Goal: Task Accomplishment & Management: Complete application form

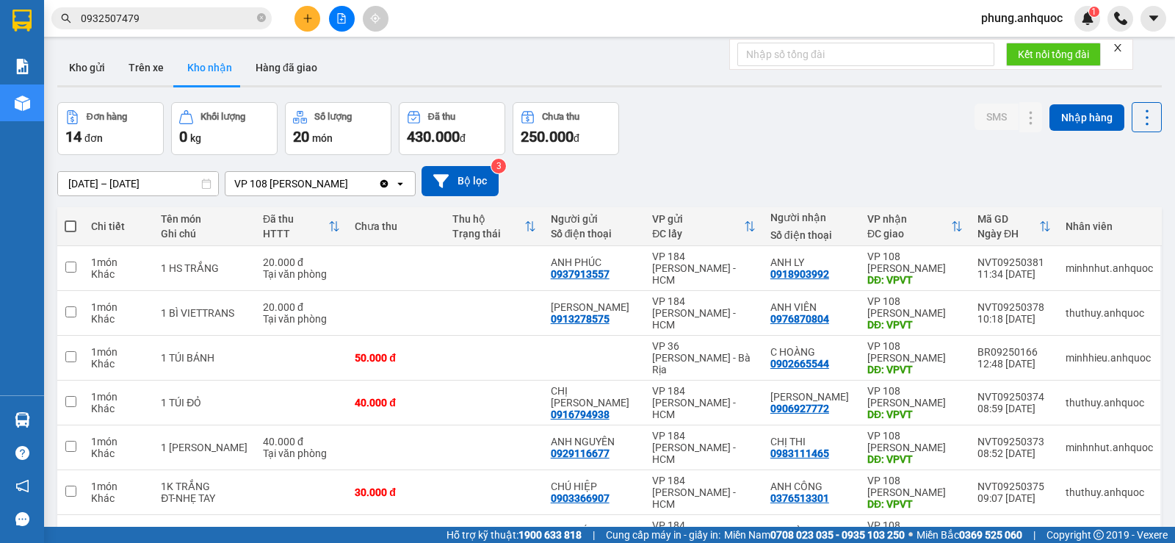
click at [306, 23] on icon "plus" at bounding box center [308, 18] width 10 height 10
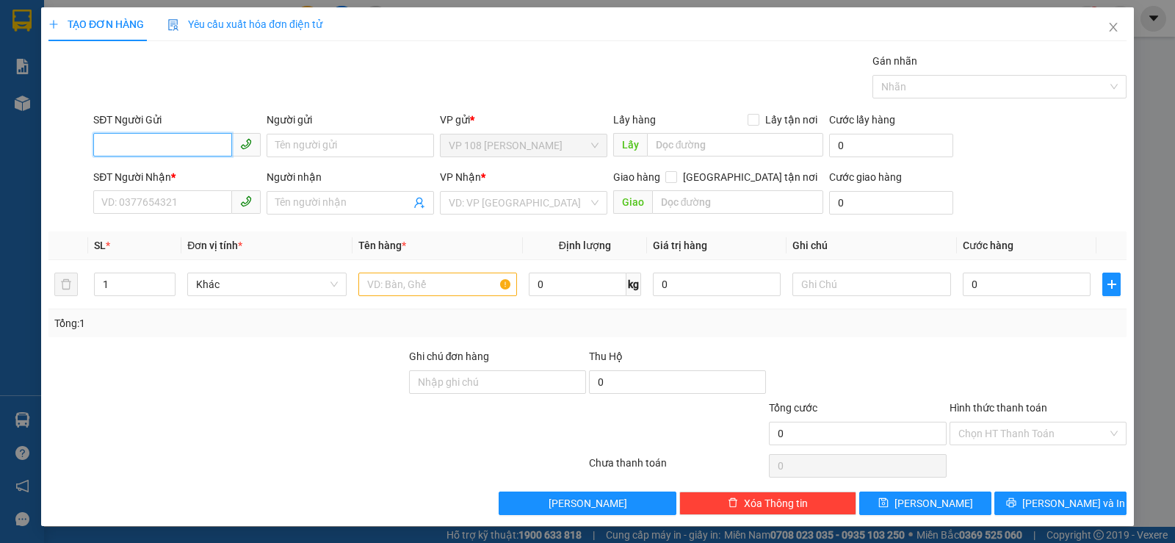
click at [202, 141] on input "SĐT Người Gửi" at bounding box center [162, 145] width 139 height 24
type input "227"
click at [169, 144] on input "227" at bounding box center [162, 145] width 139 height 24
drag, startPoint x: 151, startPoint y: 145, endPoint x: 96, endPoint y: 153, distance: 55.6
click at [100, 153] on input "227" at bounding box center [162, 145] width 139 height 24
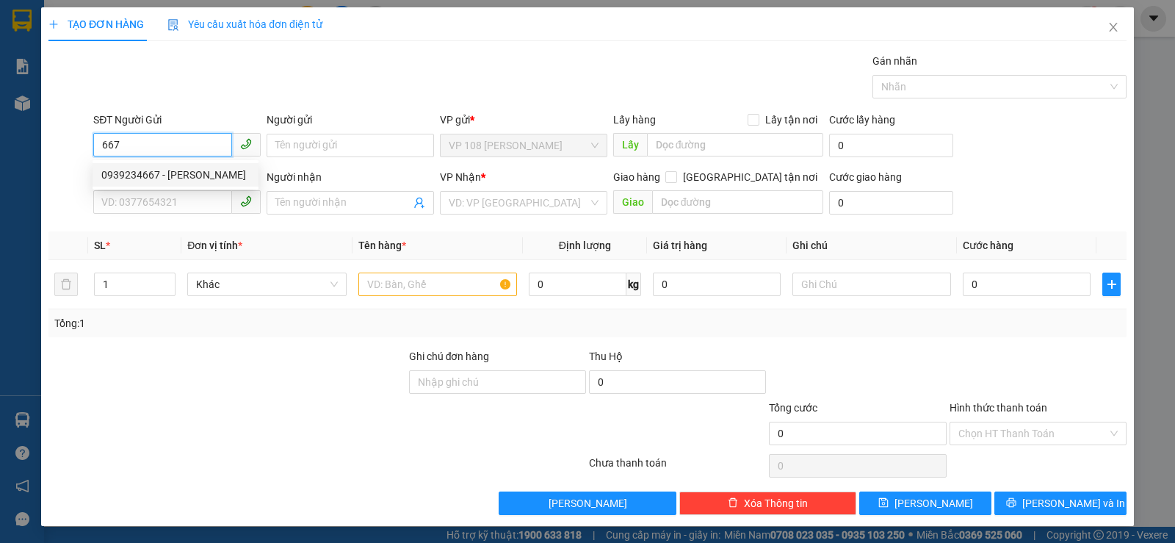
click at [196, 176] on div "0939234667 - [PERSON_NAME]" at bounding box center [175, 175] width 148 height 16
type input "0939234667"
type input "[PERSON_NAME]"
type input "0909085420"
type input "THANH VIPPOST"
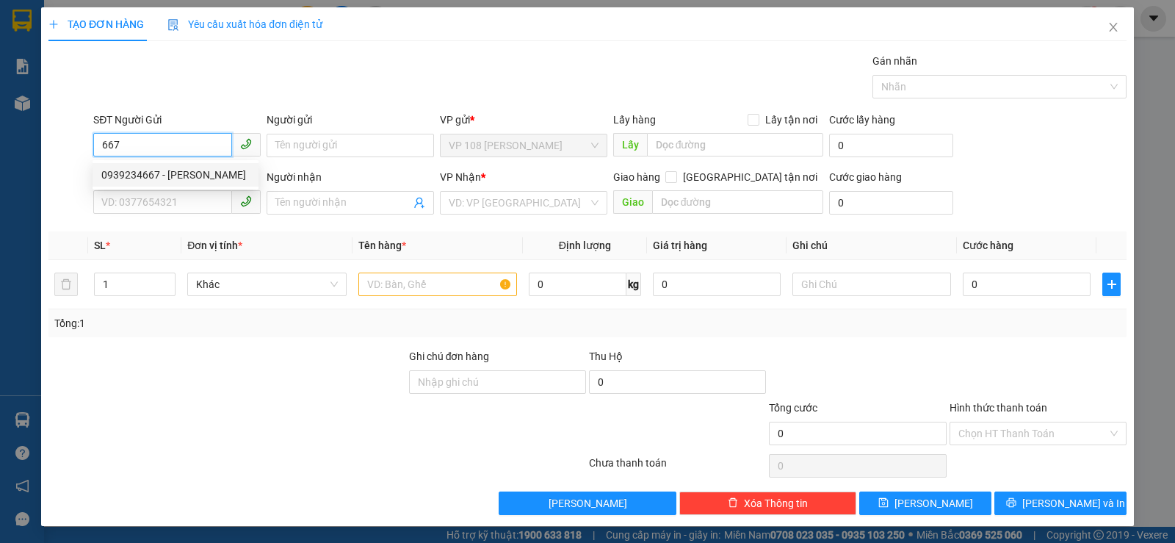
type input "VPNVT"
type input "TM 12/9 THỦY"
type input "20.000"
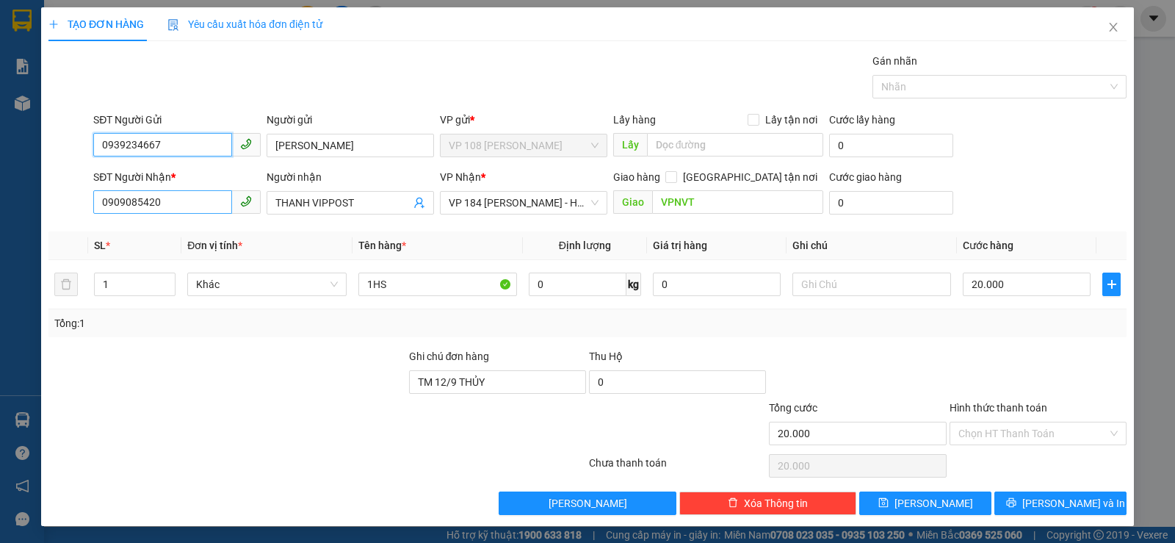
type input "0939234667"
click at [187, 211] on input "0909085420" at bounding box center [162, 202] width 139 height 24
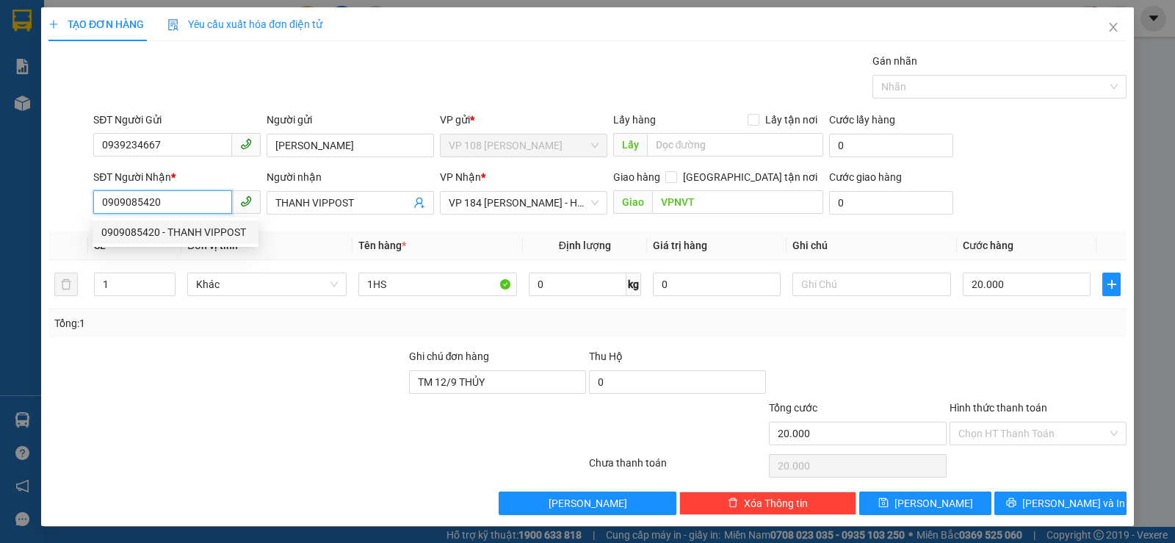
drag, startPoint x: 185, startPoint y: 204, endPoint x: 43, endPoint y: 187, distance: 143.6
click at [49, 188] on div "SĐT Người Nhận * 0909085420 Người nhận THANH VIPPOST VP Nhận * VP 184 [PERSON_N…" at bounding box center [587, 194] width 1081 height 51
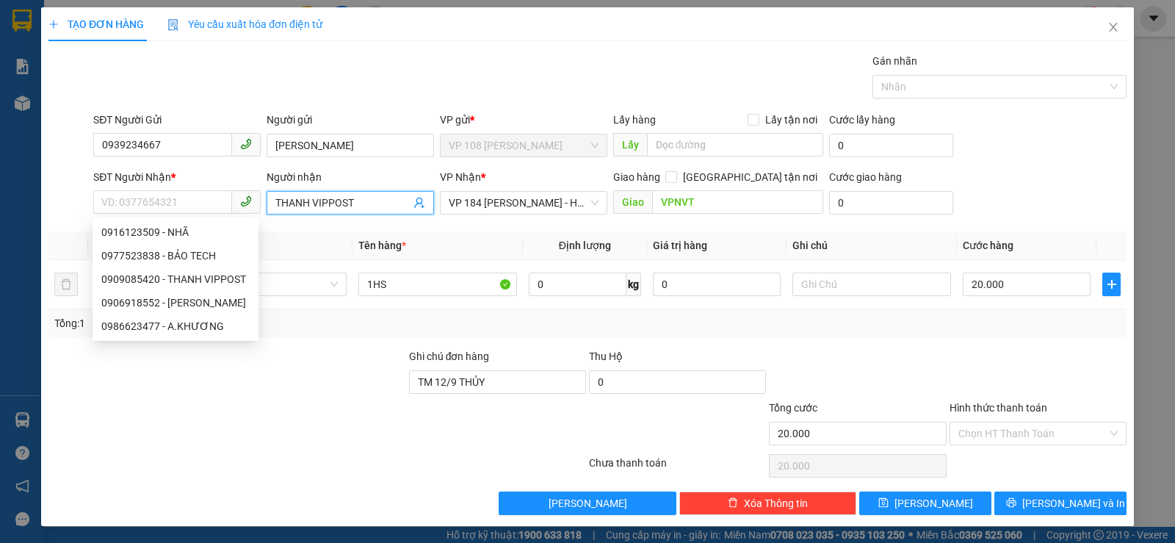
drag, startPoint x: 354, startPoint y: 201, endPoint x: 137, endPoint y: 179, distance: 218.5
click at [173, 186] on div "SĐT Người Nhận * VD: 0377654321 Người nhận THANH VIPPOST THANH VIPPOST VP Nhận …" at bounding box center [609, 194] width 1039 height 51
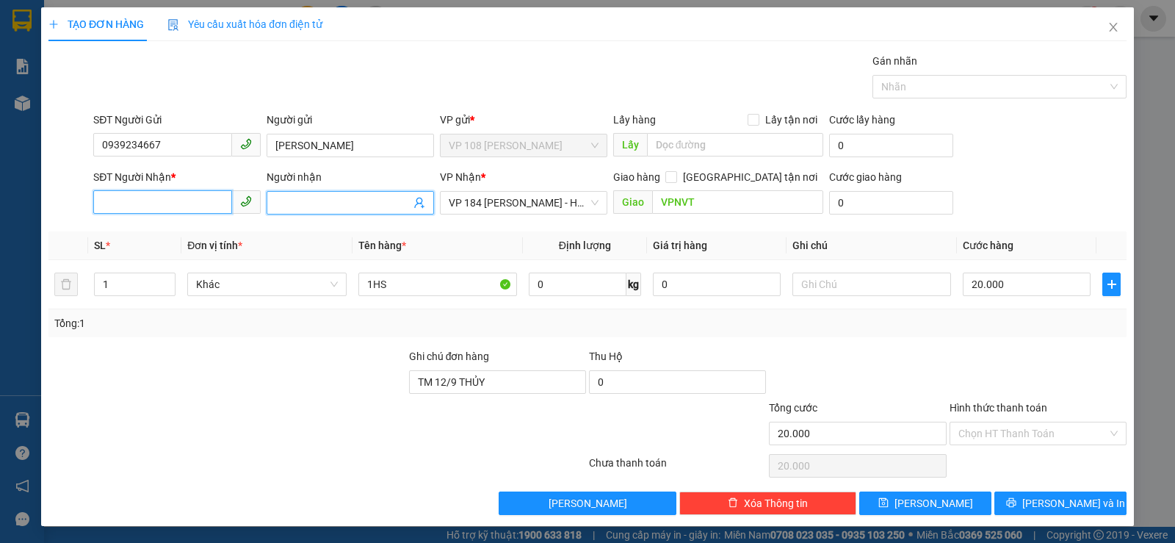
click at [181, 202] on input "SĐT Người Nhận *" at bounding box center [162, 202] width 139 height 24
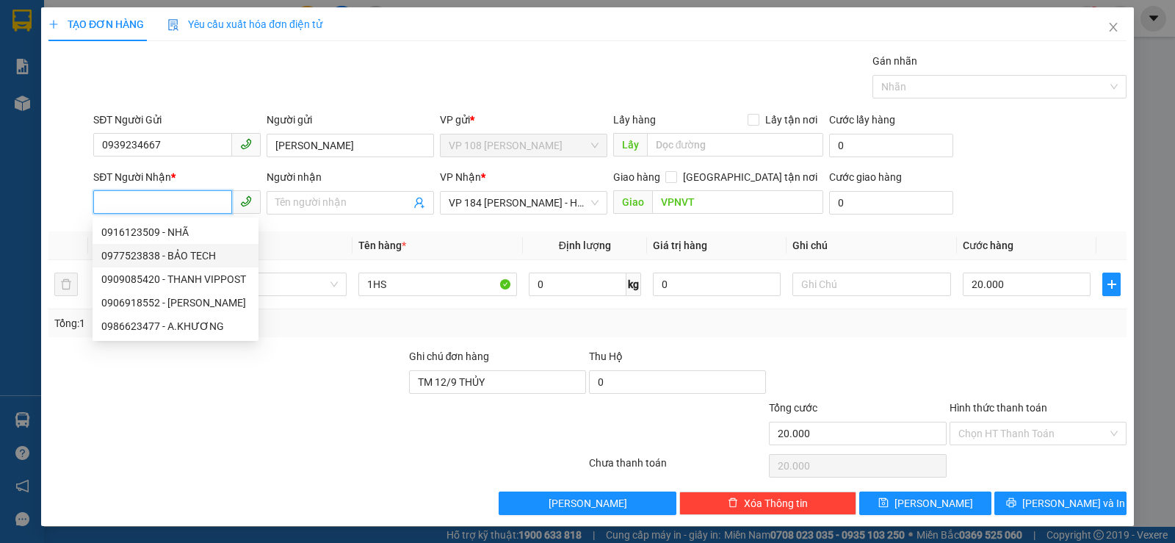
click at [195, 259] on div "0977523838 - BẢO TECH" at bounding box center [175, 255] width 148 height 16
type input "0977523838"
type input "BẢO TECH"
type input "VP184"
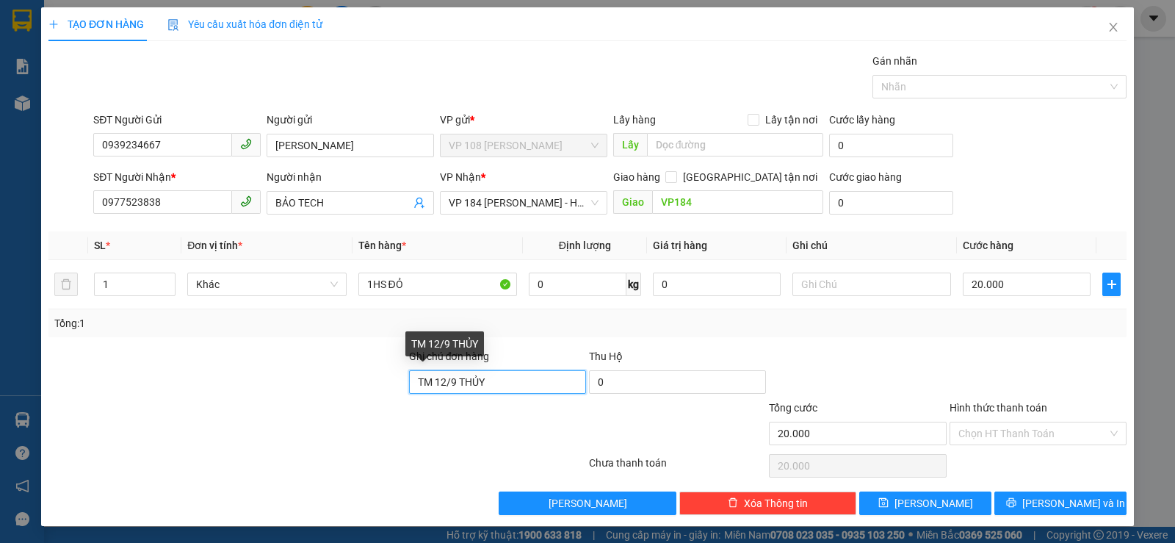
drag, startPoint x: 505, startPoint y: 380, endPoint x: 292, endPoint y: 377, distance: 213.7
click at [318, 380] on div "Ghi chú đơn hàng TM 12/9 THỦY Thu Hộ 0" at bounding box center [587, 373] width 1081 height 51
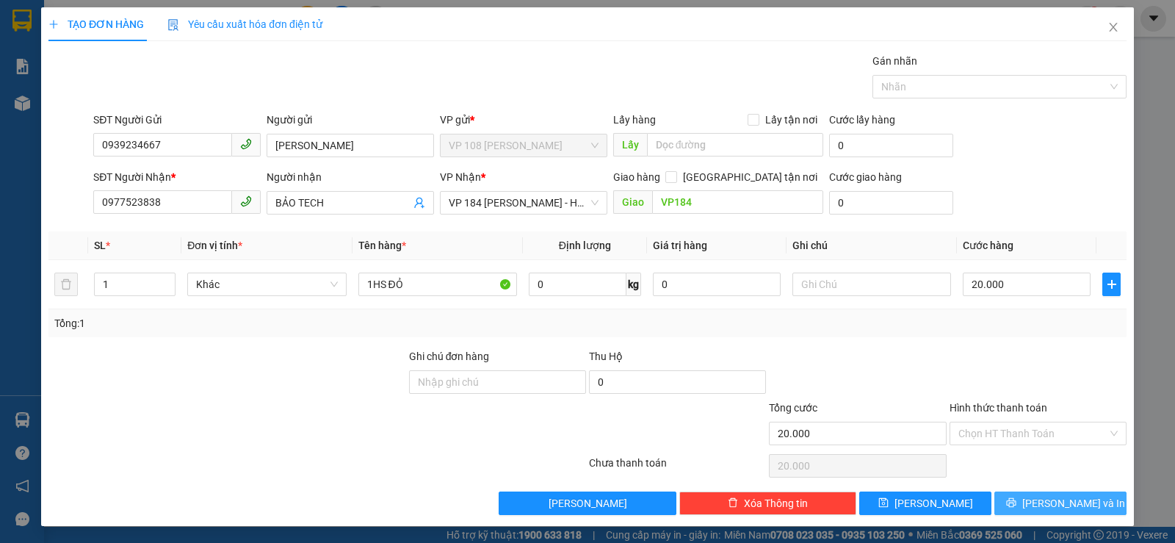
click at [1060, 500] on span "[PERSON_NAME] và In" at bounding box center [1073, 503] width 103 height 16
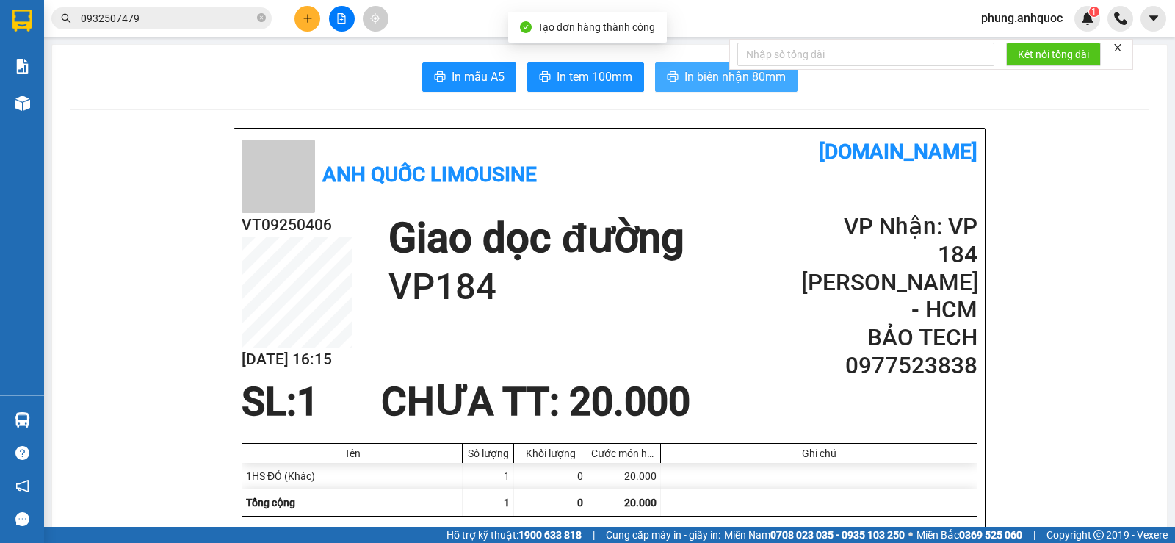
click at [693, 84] on span "In biên nhận 80mm" at bounding box center [734, 77] width 101 height 18
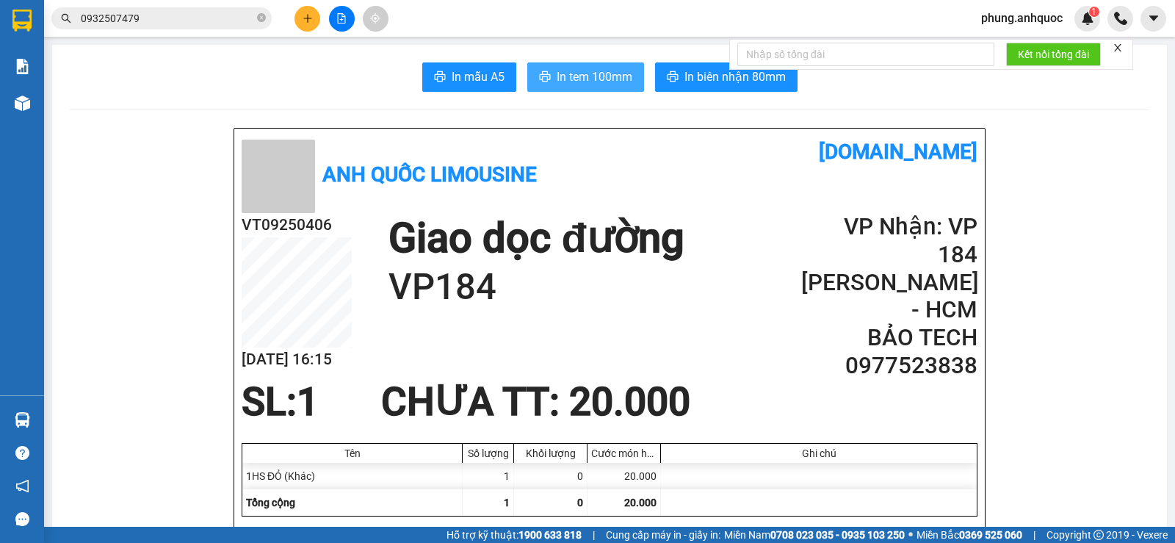
click at [581, 76] on span "In tem 100mm" at bounding box center [595, 77] width 76 height 18
click at [261, 18] on icon "close-circle" at bounding box center [261, 17] width 9 height 9
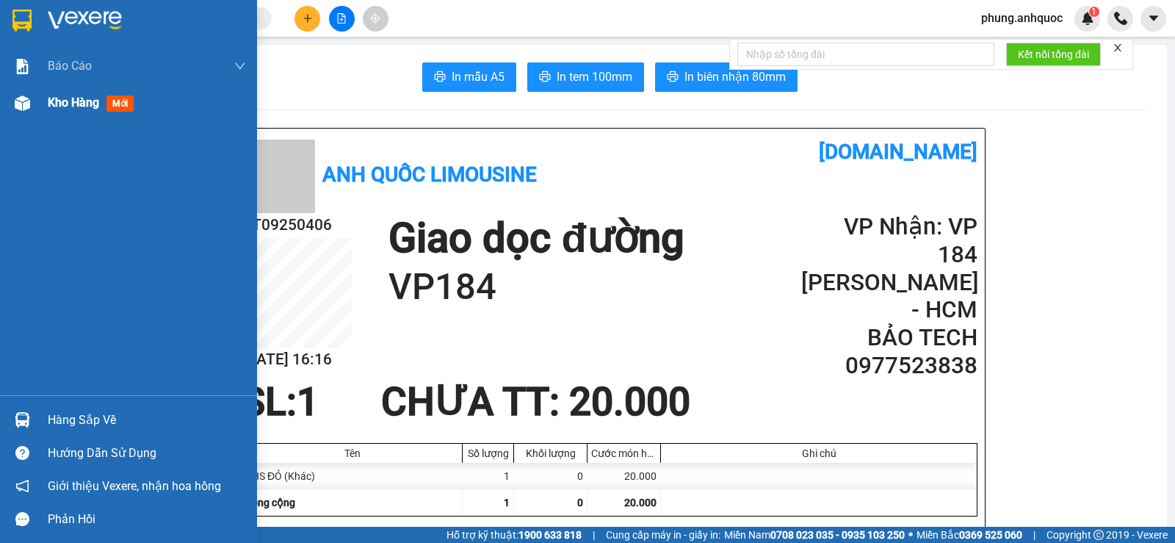
click at [25, 107] on img at bounding box center [22, 102] width 15 height 15
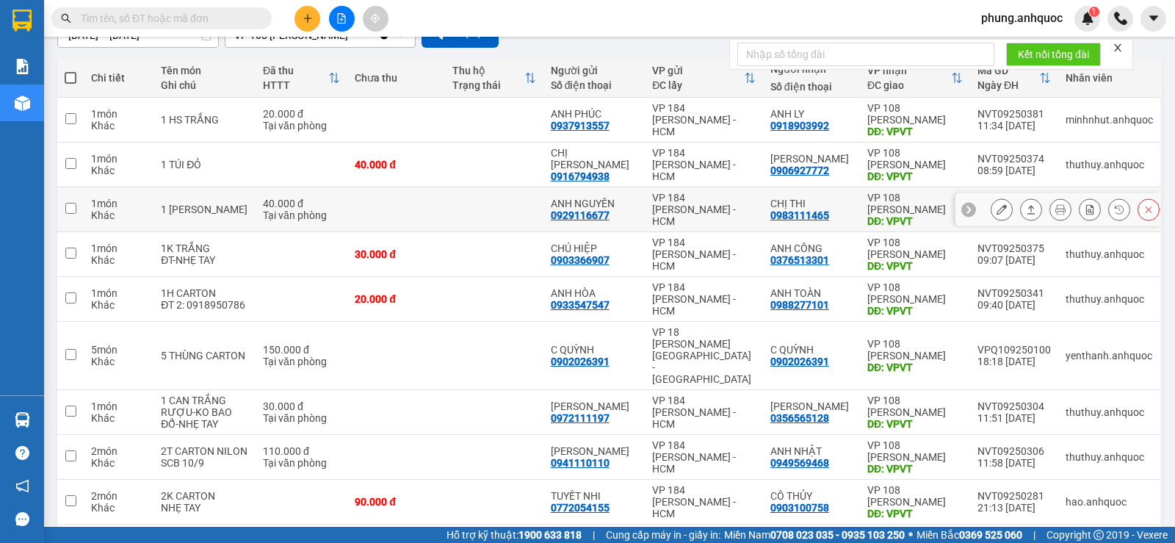
scroll to position [183, 0]
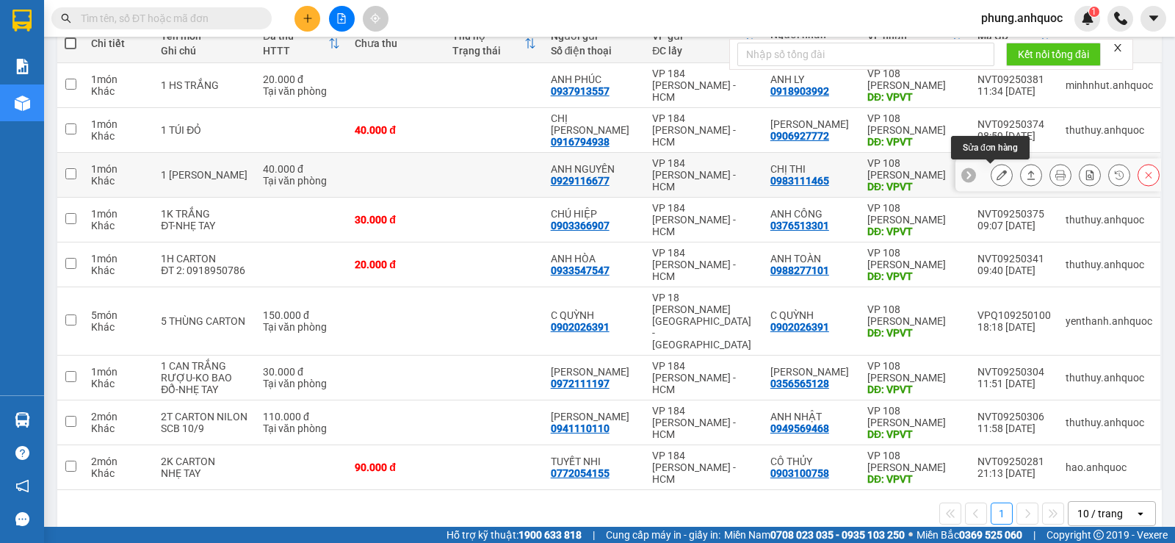
click at [991, 181] on button at bounding box center [1001, 175] width 21 height 26
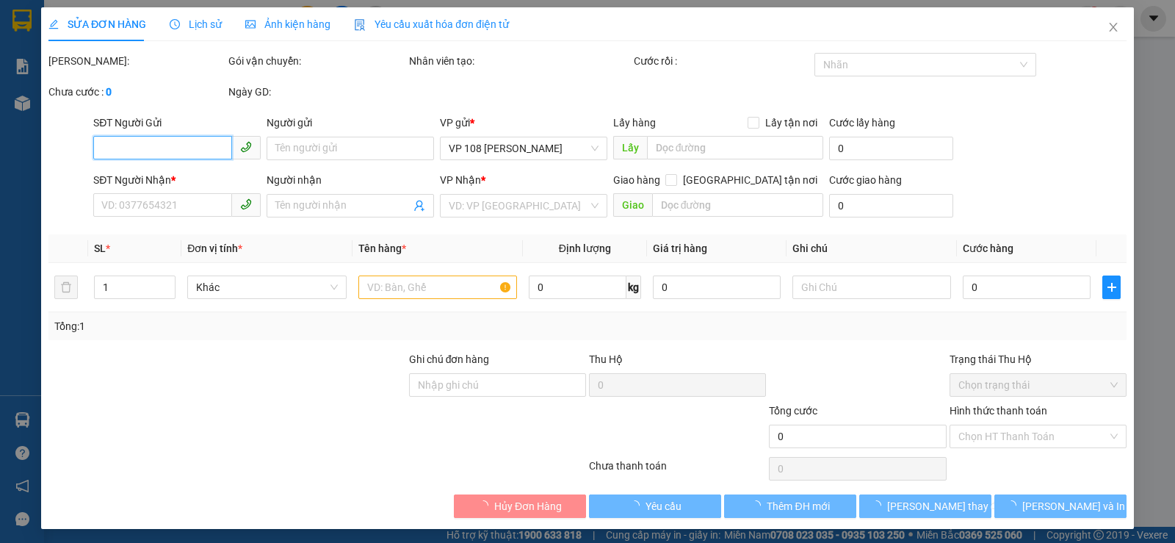
type input "0929116677"
type input "ANH NGUYÊN"
type input "0983111465"
type input "CHỊ THI"
type input "VPVT"
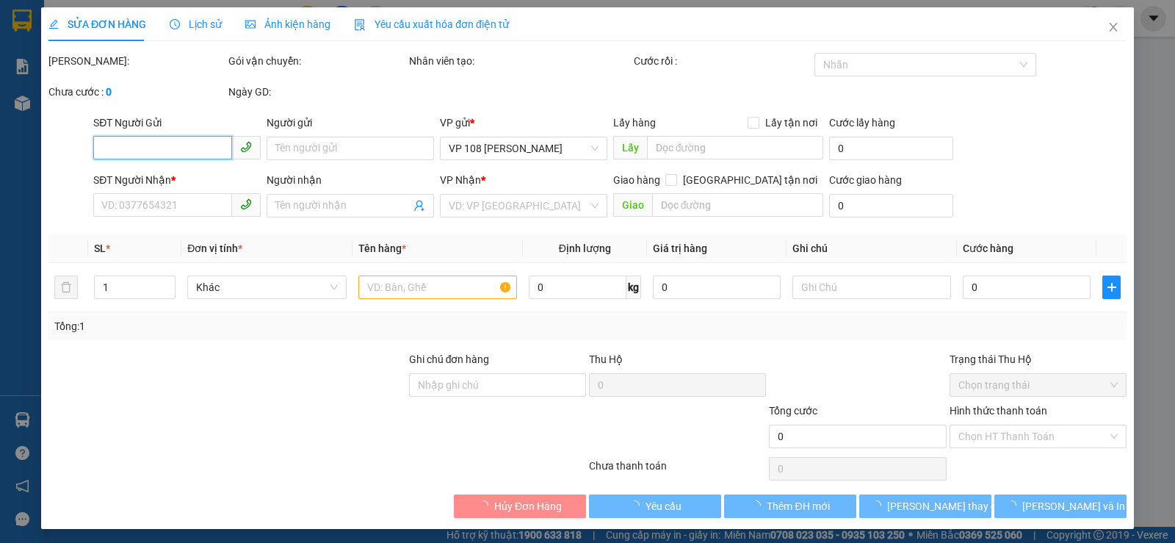
type input "TM 12/9 THỦY"
type input "40.000"
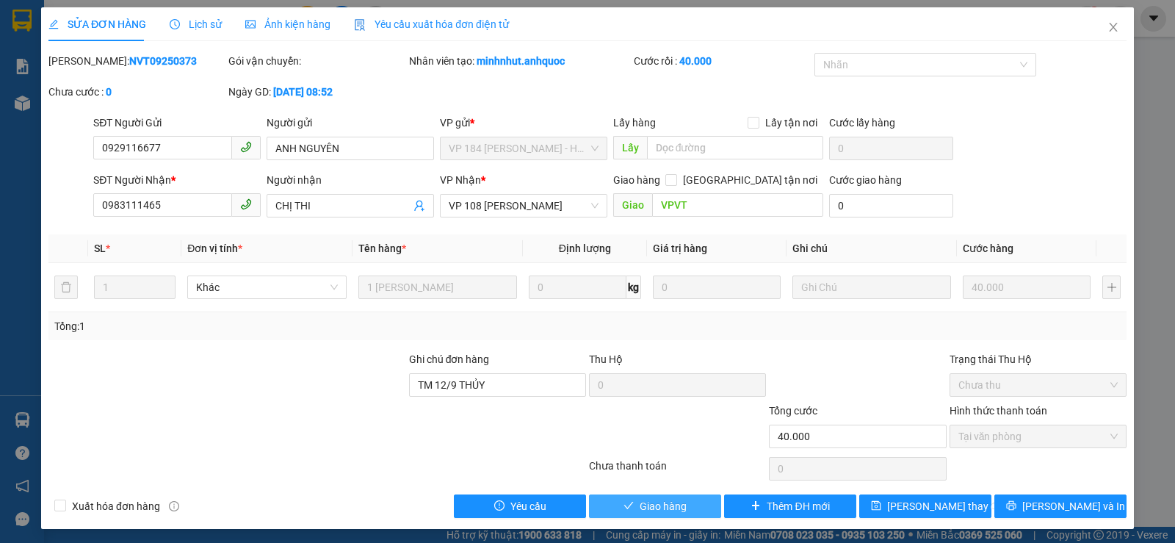
click at [644, 503] on span "Giao hàng" at bounding box center [663, 506] width 47 height 16
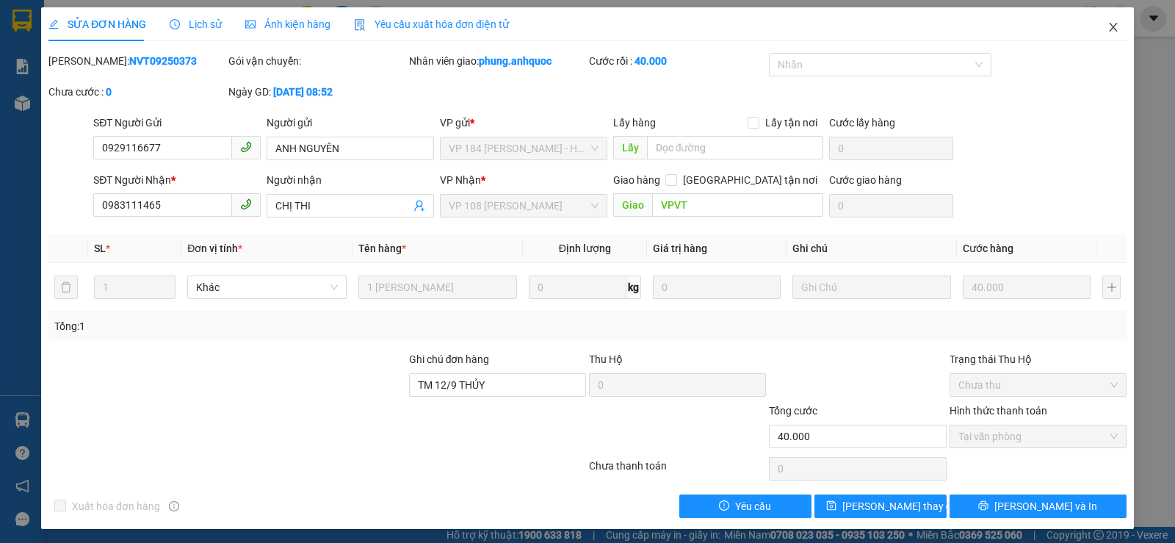
click at [1096, 33] on span "Close" at bounding box center [1113, 27] width 41 height 41
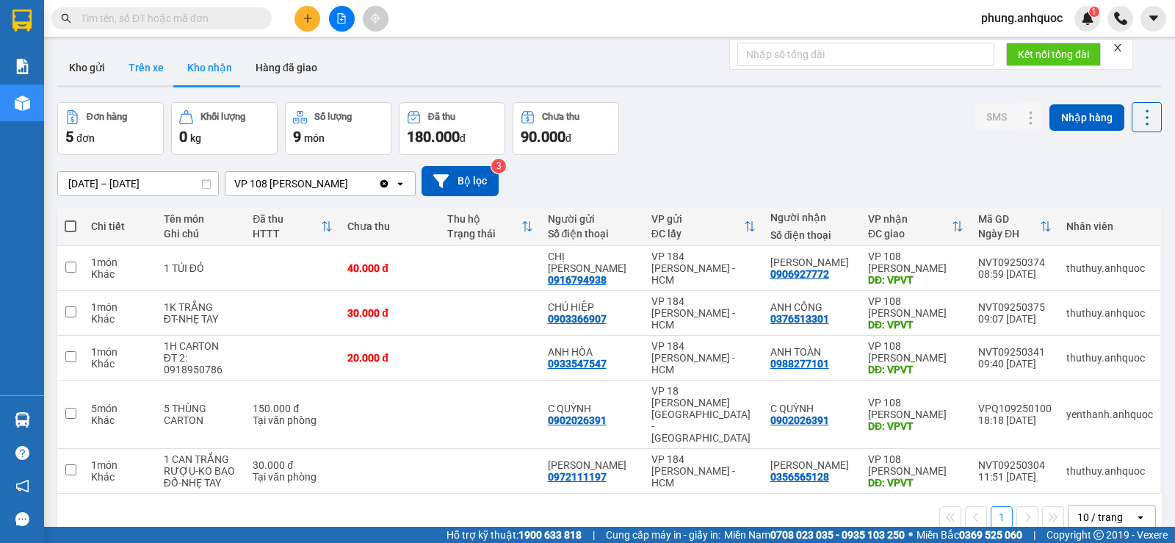
click at [153, 79] on button "Trên xe" at bounding box center [146, 67] width 59 height 35
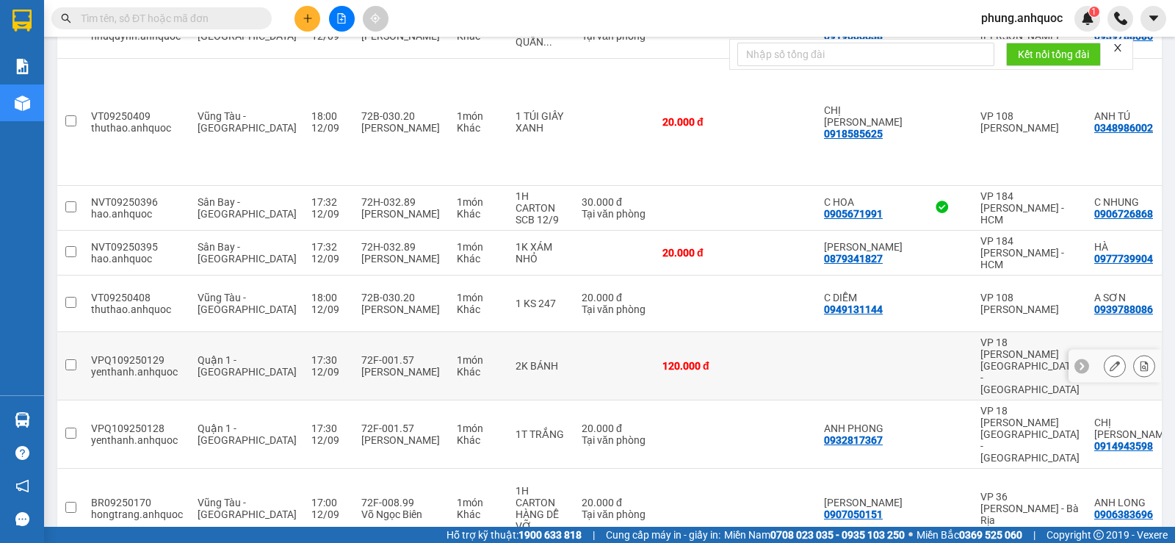
scroll to position [257, 0]
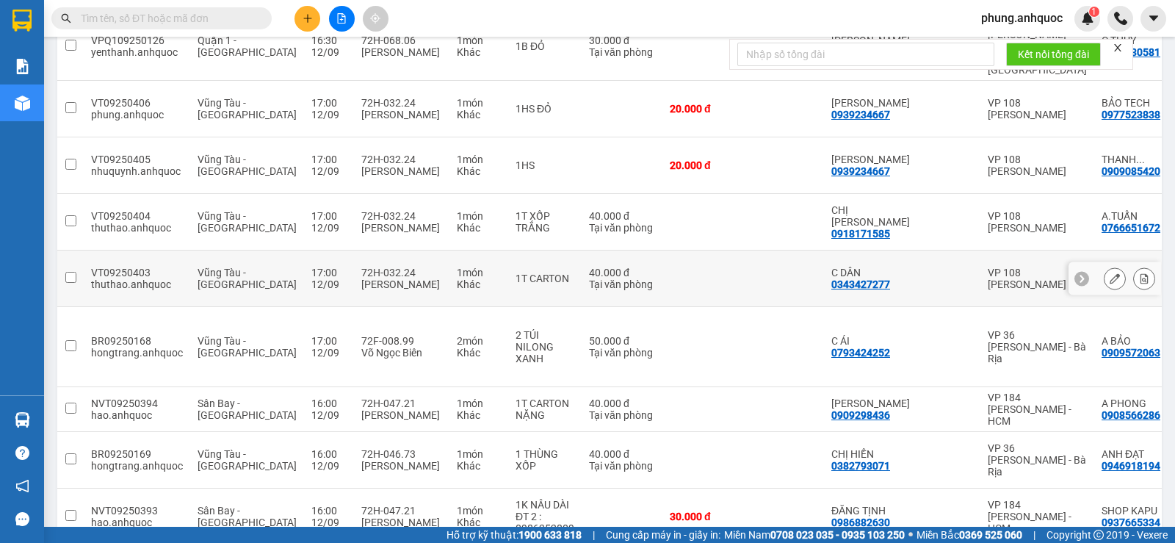
scroll to position [0, 0]
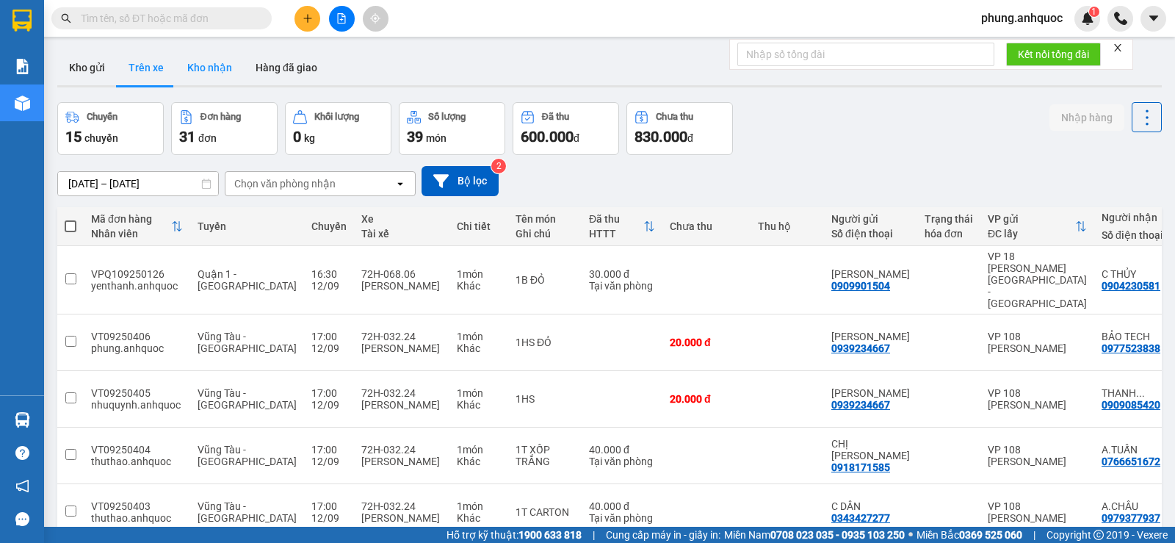
click at [199, 72] on button "Kho nhận" at bounding box center [210, 67] width 68 height 35
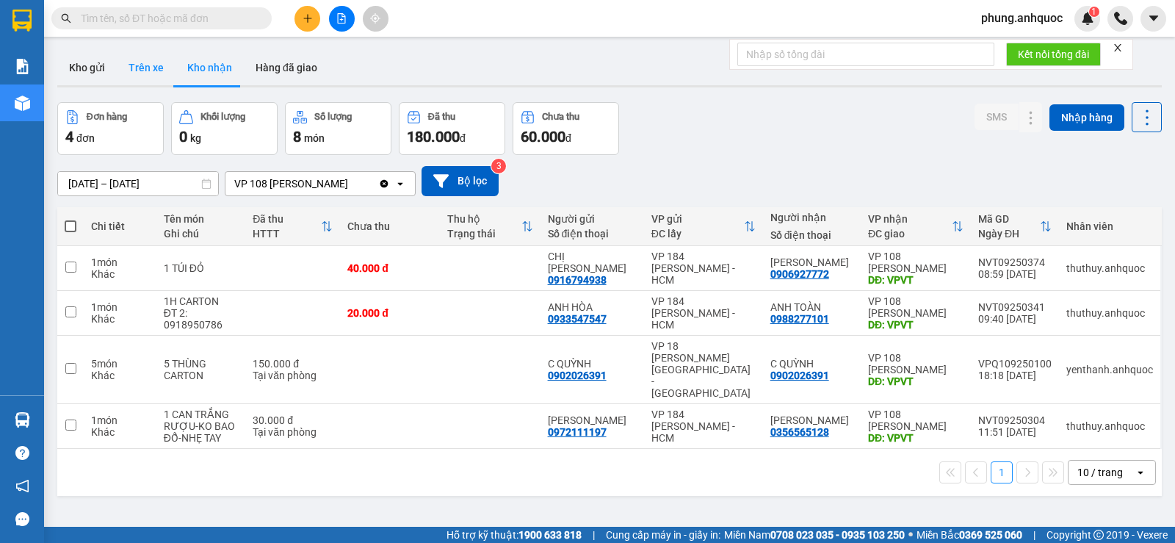
click at [156, 66] on button "Trên xe" at bounding box center [146, 67] width 59 height 35
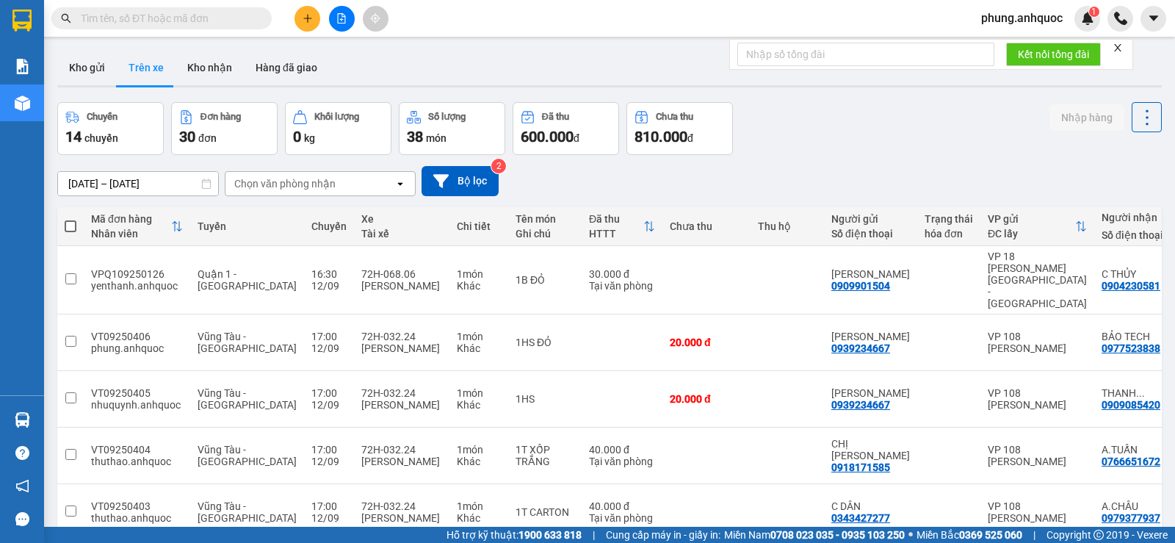
click at [242, 10] on input "text" at bounding box center [167, 18] width 173 height 16
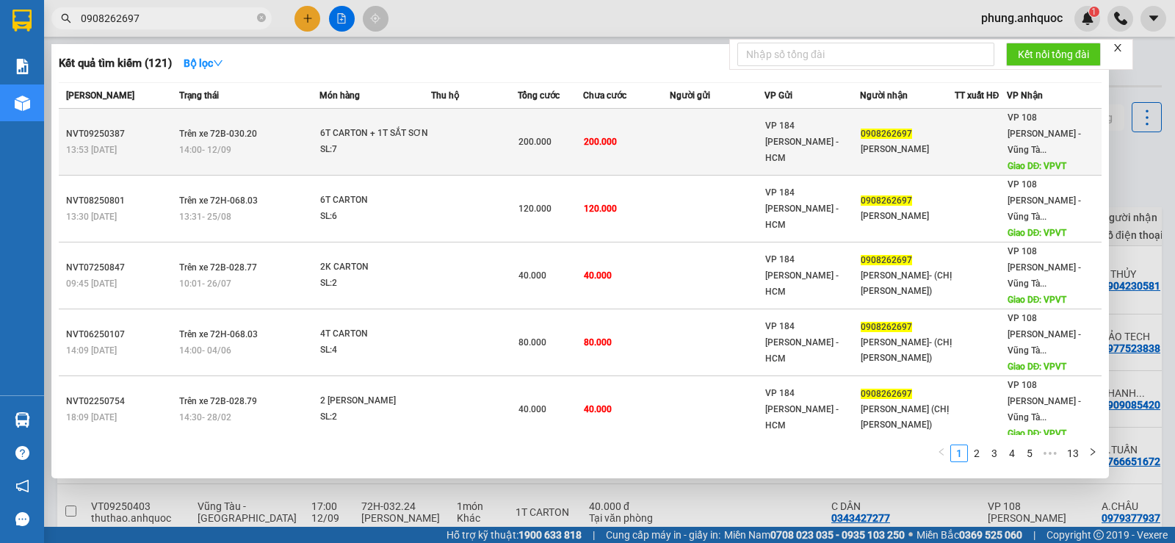
type input "0908262697"
click at [488, 142] on td at bounding box center [474, 142] width 87 height 67
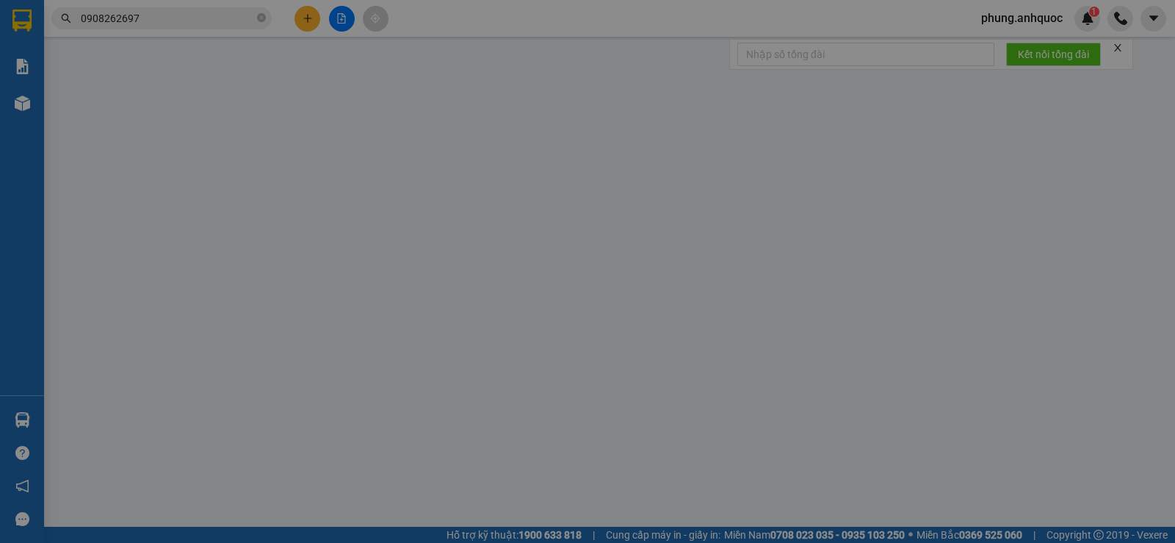
type input "0908262697"
type input "[PERSON_NAME]"
type input "VPVT"
type input "200.000"
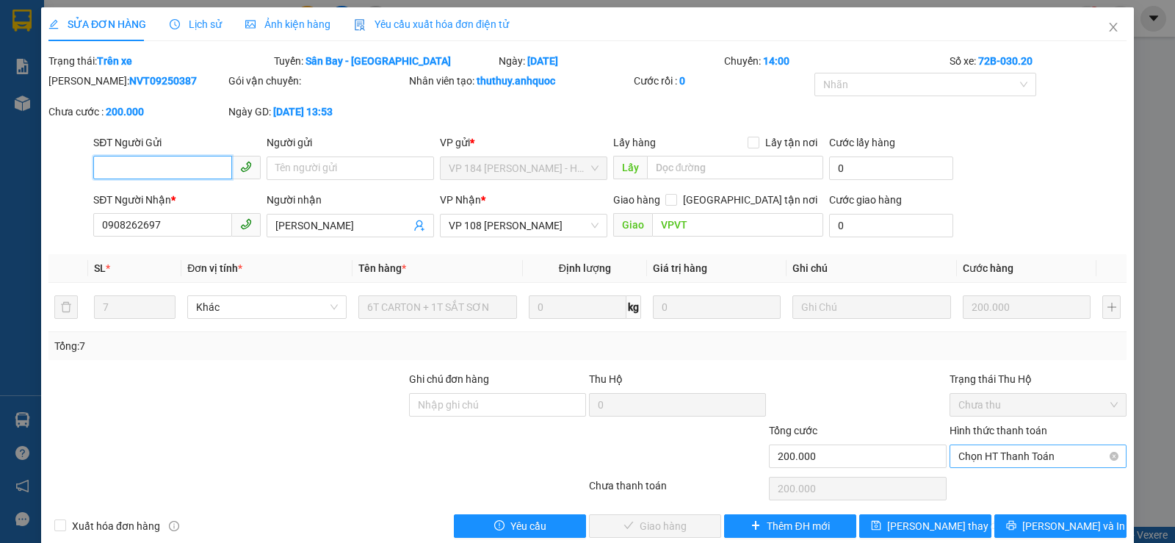
click at [997, 455] on span "Chọn HT Thanh Toán" at bounding box center [1037, 456] width 159 height 22
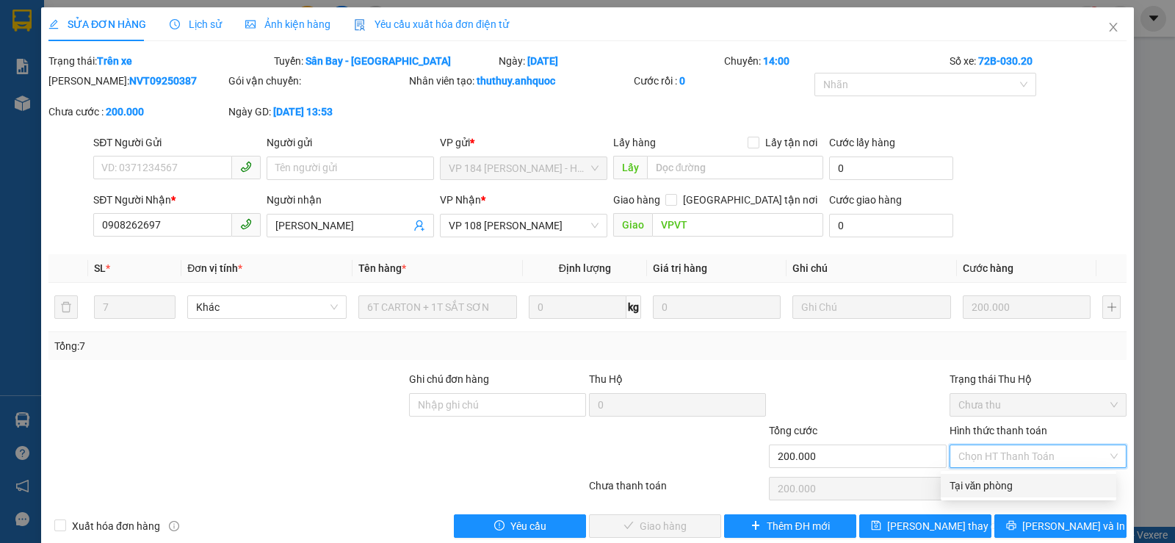
click at [984, 484] on div "Tại văn phòng" at bounding box center [1029, 485] width 158 height 16
type input "0"
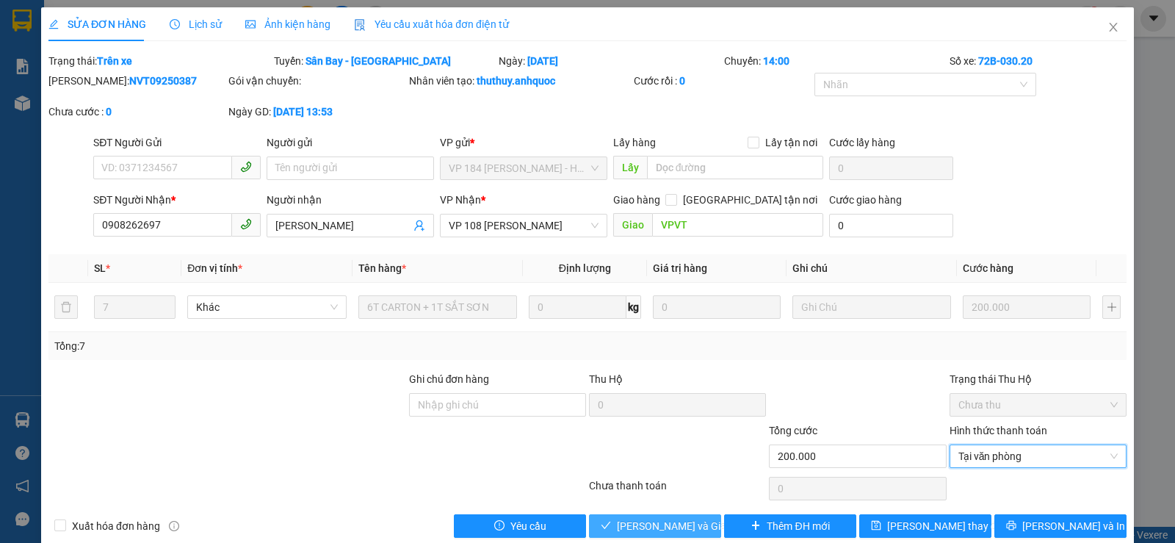
click at [654, 528] on span "[PERSON_NAME] và Giao hàng" at bounding box center [687, 526] width 141 height 16
